Goal: Use online tool/utility: Utilize a website feature to perform a specific function

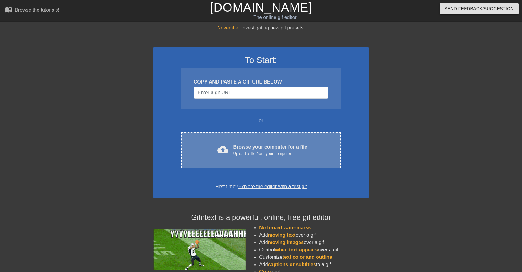
click at [246, 147] on div "Browse your computer for a file Upload a file from your computer" at bounding box center [270, 150] width 74 height 14
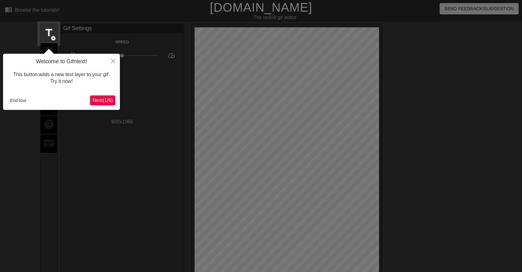
scroll to position [15, 0]
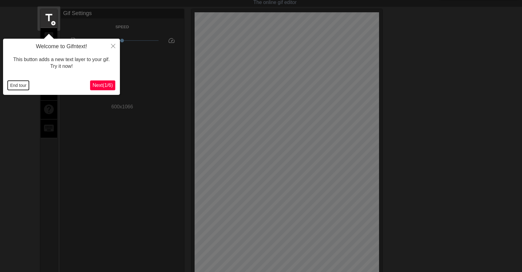
click at [25, 87] on button "End tour" at bounding box center [18, 85] width 21 height 9
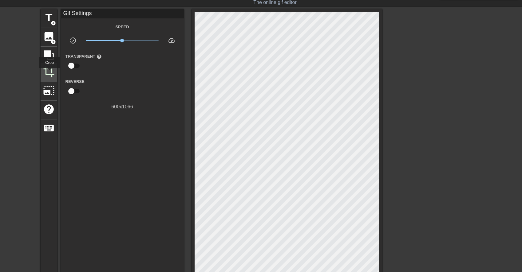
click at [50, 73] on span "crop" at bounding box center [49, 72] width 12 height 12
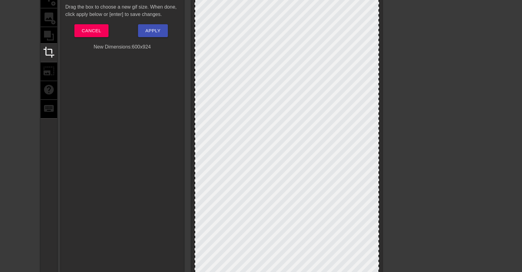
scroll to position [3, 0]
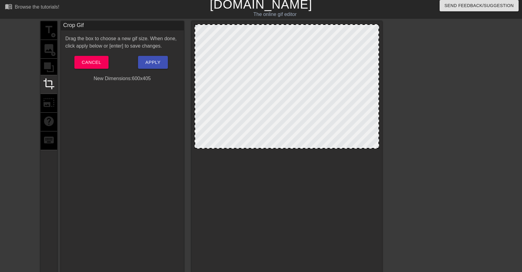
drag, startPoint x: 297, startPoint y: 195, endPoint x: 306, endPoint y: -8, distance: 203.3
click at [306, 0] on html "menu_book Browse the tutorials! [DOMAIN_NAME] The online gif editor Send Feedba…" at bounding box center [261, 210] width 522 height 426
click at [466, 105] on div at bounding box center [435, 113] width 92 height 184
click at [153, 64] on span "Apply" at bounding box center [152, 62] width 15 height 8
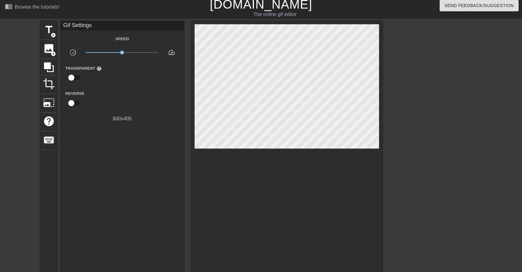
scroll to position [159, 0]
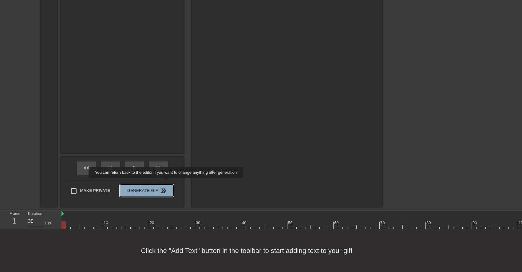
click at [170, 187] on span "Generate Gif double_arrow" at bounding box center [146, 190] width 48 height 7
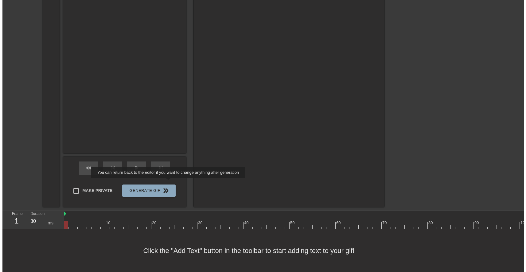
scroll to position [0, 0]
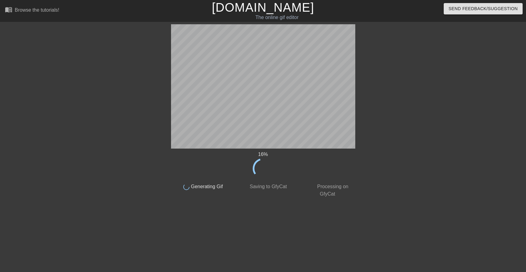
click at [411, 126] on div at bounding box center [409, 116] width 92 height 184
click at [403, 172] on div at bounding box center [409, 116] width 92 height 184
click at [402, 172] on div at bounding box center [409, 116] width 92 height 184
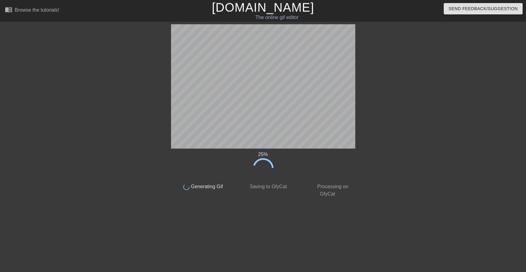
click at [428, 178] on div at bounding box center [409, 116] width 92 height 184
click at [416, 187] on div at bounding box center [409, 116] width 92 height 184
click at [415, 188] on div at bounding box center [409, 116] width 92 height 184
click at [420, 188] on div at bounding box center [409, 116] width 92 height 184
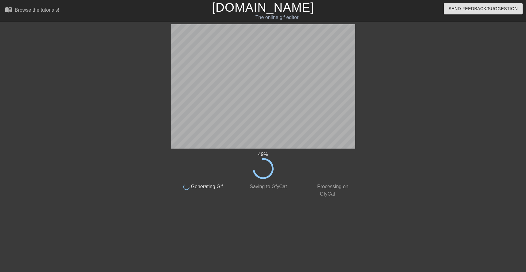
click at [420, 188] on div at bounding box center [409, 116] width 92 height 184
click at [419, 187] on div at bounding box center [409, 116] width 92 height 184
click at [480, 169] on div "61 % done Generating Gif done Saving to GfyCat done Processing on GfyCat title …" at bounding box center [263, 116] width 526 height 184
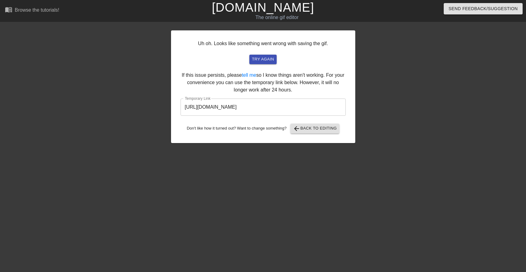
click at [271, 106] on input "[URL][DOMAIN_NAME]" at bounding box center [263, 107] width 165 height 17
